Goal: Transaction & Acquisition: Purchase product/service

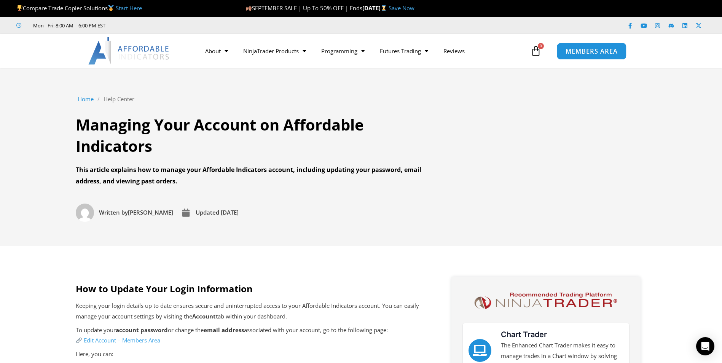
click at [570, 54] on span "MEMBERS AREA" at bounding box center [592, 51] width 52 height 6
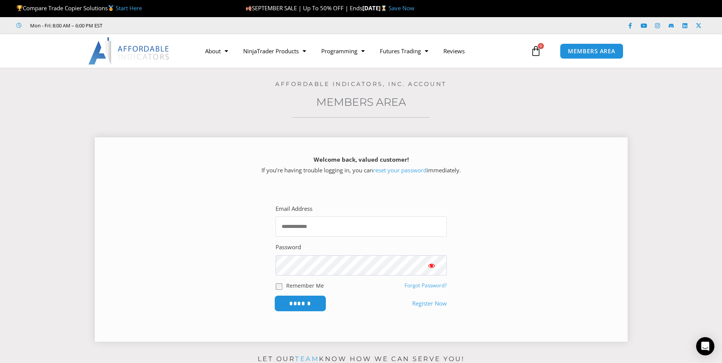
type input "**********"
click at [303, 305] on input "******" at bounding box center [300, 304] width 52 height 16
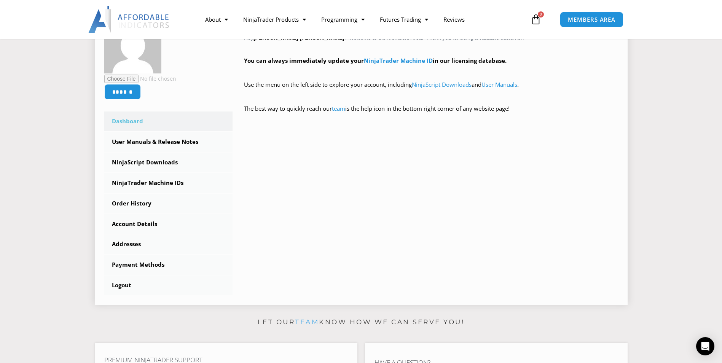
scroll to position [152, 0]
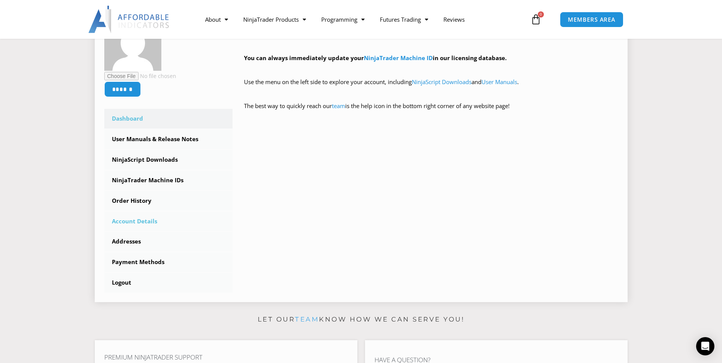
click at [145, 224] on link "Account Details" at bounding box center [168, 222] width 129 height 20
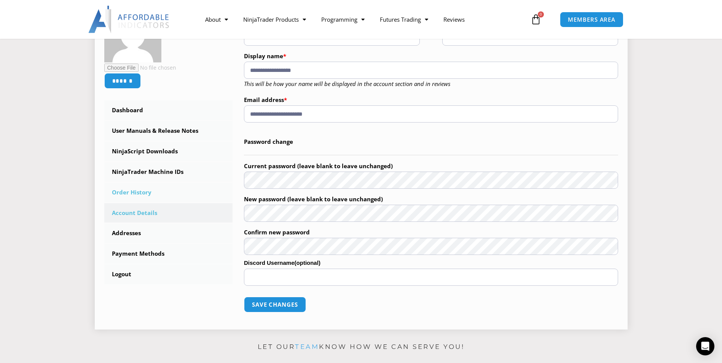
scroll to position [152, 0]
click at [147, 194] on link "Order History" at bounding box center [168, 194] width 129 height 20
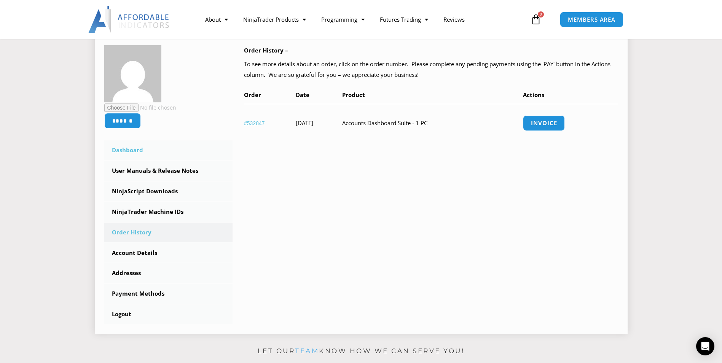
scroll to position [114, 0]
click at [410, 121] on td "Accounts Dashboard Suite - 1 PC" at bounding box center [432, 122] width 181 height 38
click at [565, 121] on link "Invoice" at bounding box center [544, 122] width 44 height 16
click at [475, 160] on div "****** Dashboard Subscriptions User Manuals & Release Notes NinjaScript Downloa…" at bounding box center [361, 183] width 514 height 279
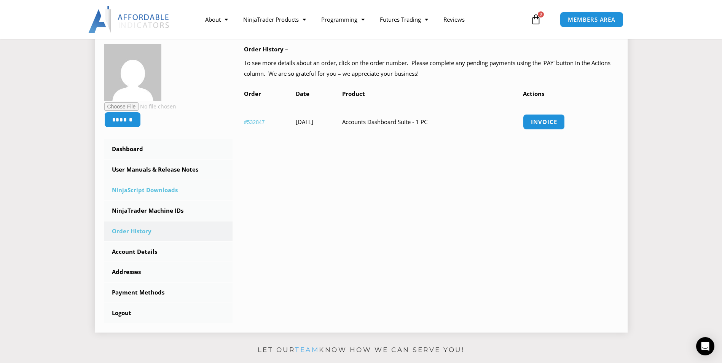
click at [173, 192] on link "NinjaScript Downloads" at bounding box center [168, 191] width 129 height 20
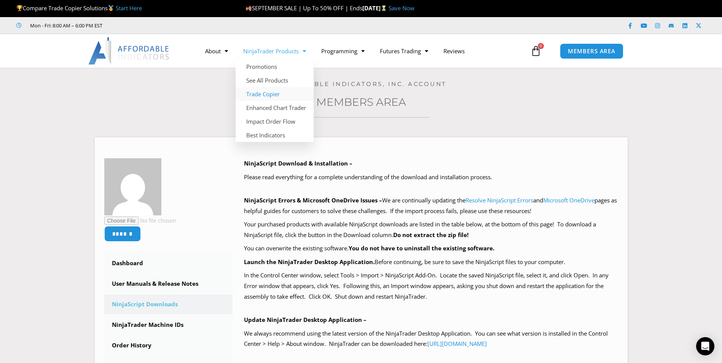
click at [273, 95] on link "Trade Copier" at bounding box center [275, 94] width 78 height 14
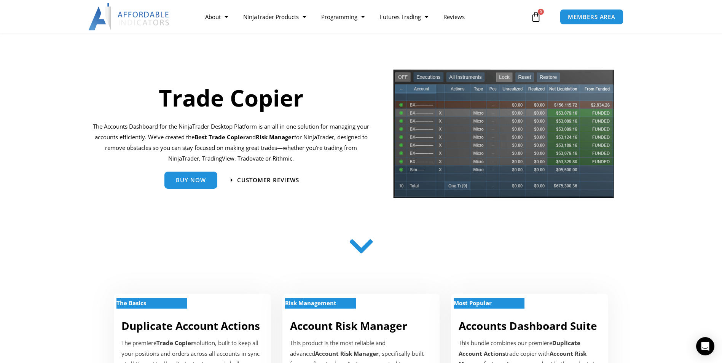
scroll to position [38, 0]
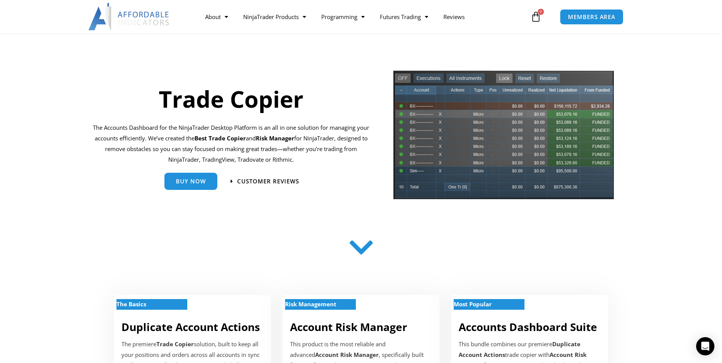
click at [403, 133] on img at bounding box center [504, 138] width 222 height 136
click at [204, 179] on span "Buy Now" at bounding box center [191, 179] width 30 height 6
click at [207, 176] on link "Buy Now" at bounding box center [191, 178] width 53 height 17
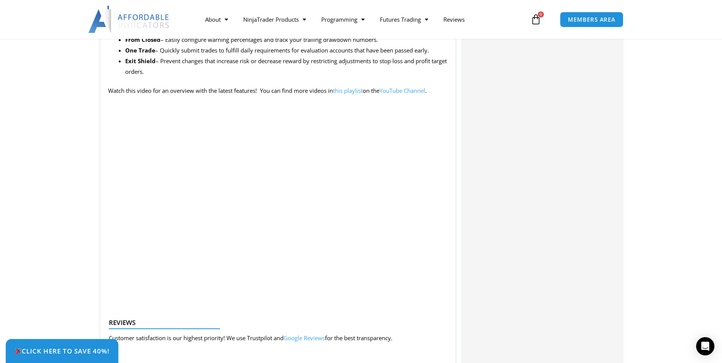
scroll to position [724, 0]
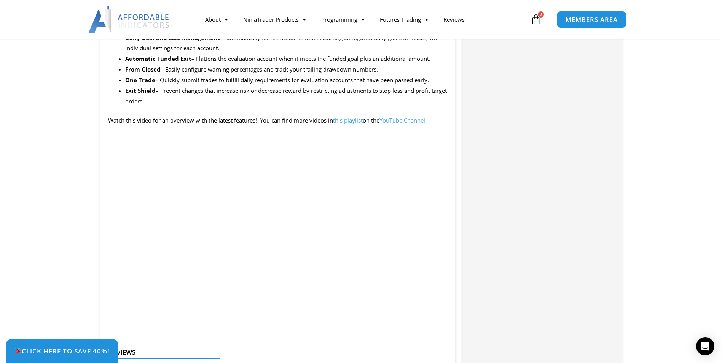
click at [588, 18] on span "MEMBERS AREA" at bounding box center [592, 19] width 52 height 6
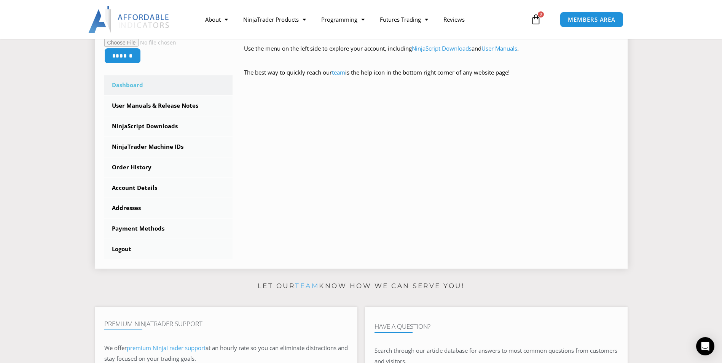
scroll to position [229, 0]
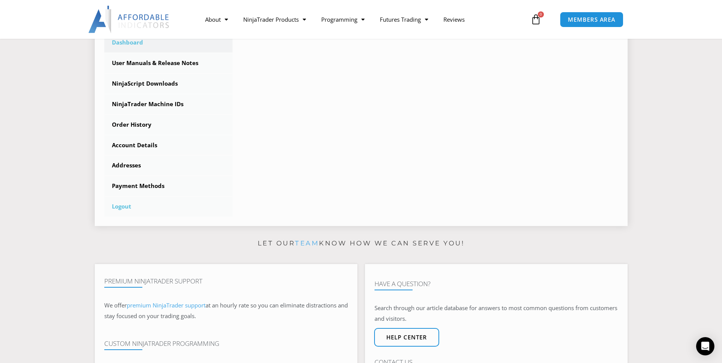
click at [125, 206] on link "Logout" at bounding box center [168, 207] width 129 height 20
click at [112, 207] on link "Logout" at bounding box center [168, 207] width 129 height 20
